Goal: Information Seeking & Learning: Understand process/instructions

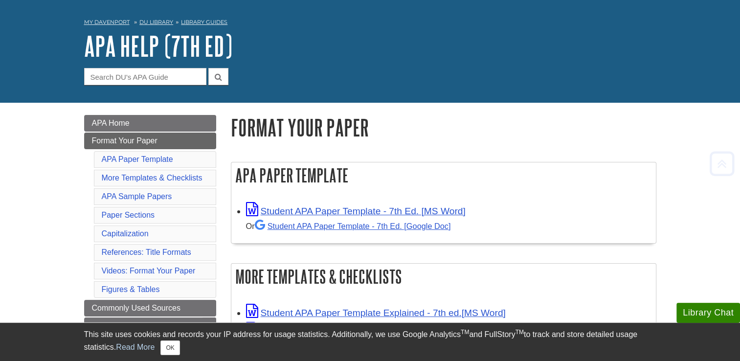
scroll to position [31, 0]
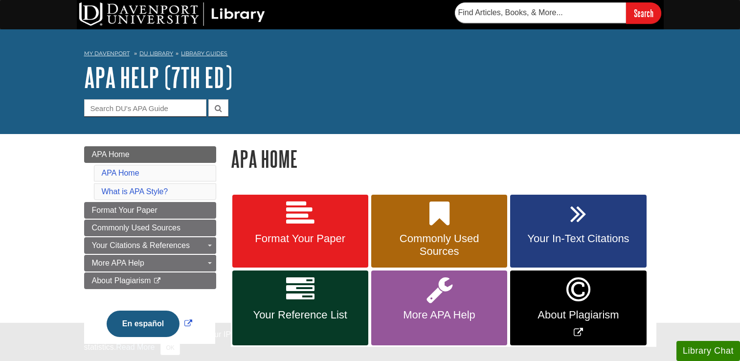
scroll to position [53, 0]
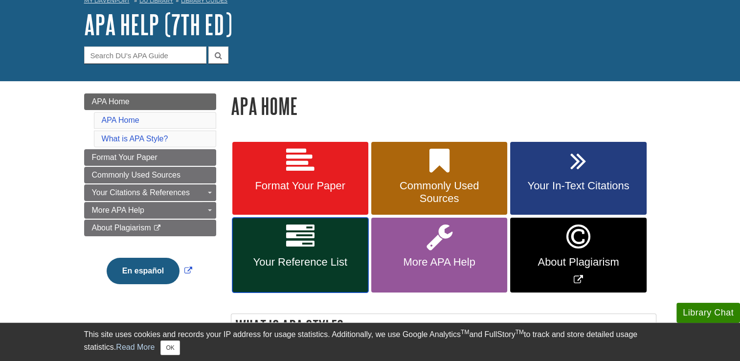
click at [349, 249] on link "Your Reference List" at bounding box center [300, 255] width 136 height 75
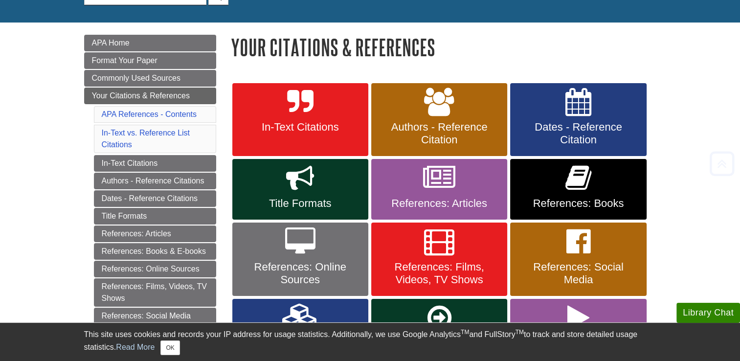
scroll to position [118, 0]
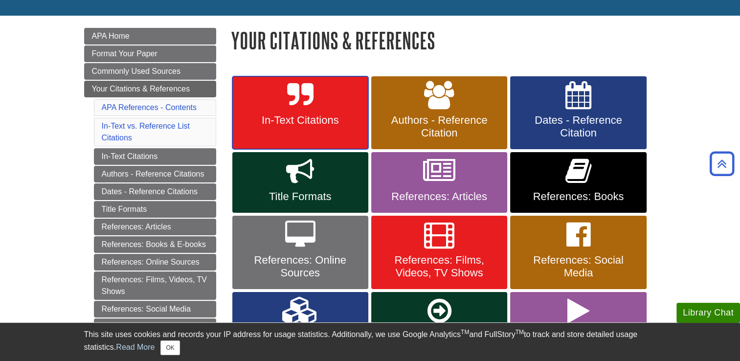
click at [310, 106] on icon at bounding box center [300, 95] width 26 height 28
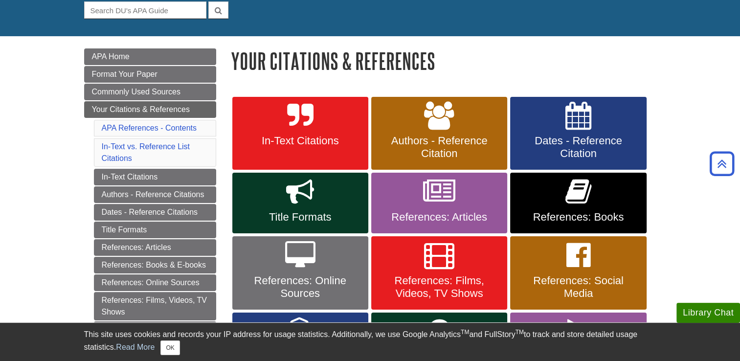
scroll to position [97, 0]
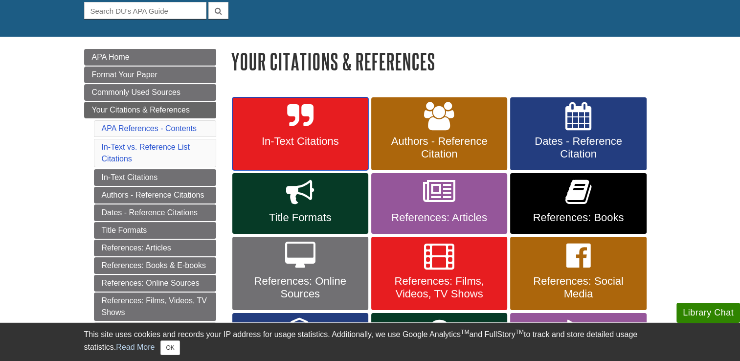
click at [311, 125] on icon at bounding box center [300, 116] width 26 height 28
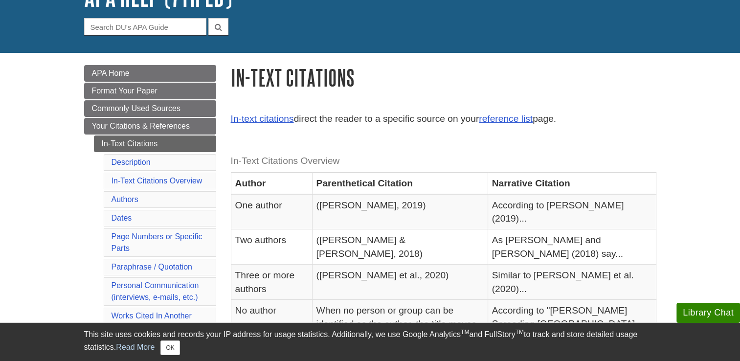
scroll to position [80, 0]
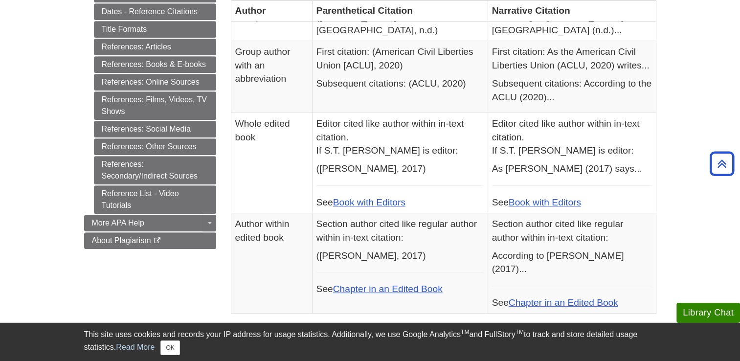
scroll to position [462, 0]
